Goal: Navigation & Orientation: Find specific page/section

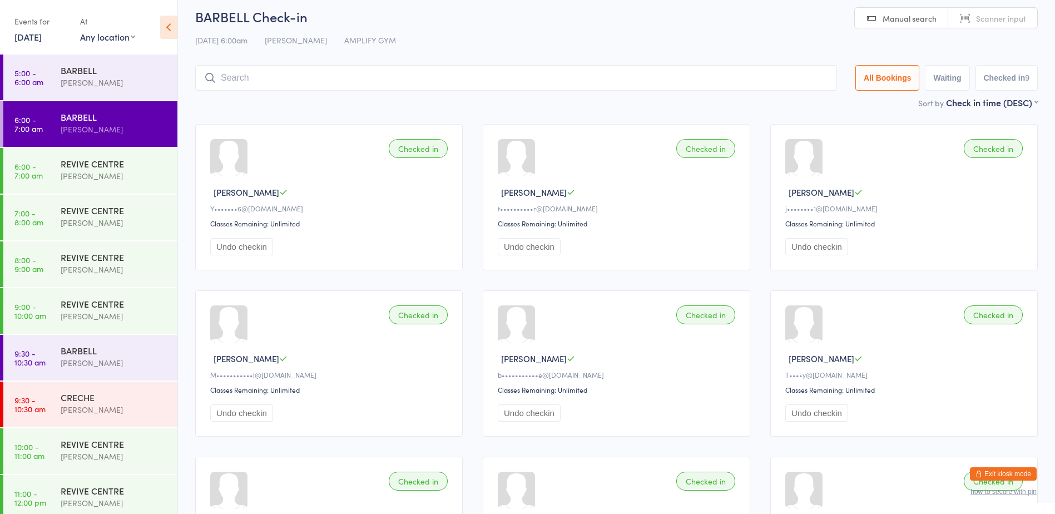
click at [986, 468] on button "Exit kiosk mode" at bounding box center [1003, 473] width 67 height 13
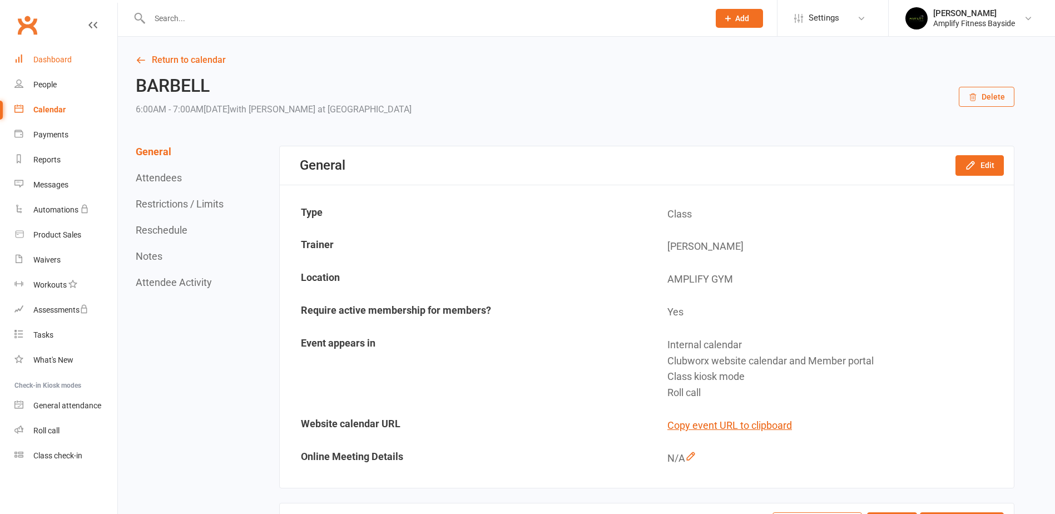
drag, startPoint x: 58, startPoint y: 49, endPoint x: 175, endPoint y: 67, distance: 118.7
click at [58, 49] on link "Dashboard" at bounding box center [65, 59] width 103 height 25
